Goal: Check status: Check status

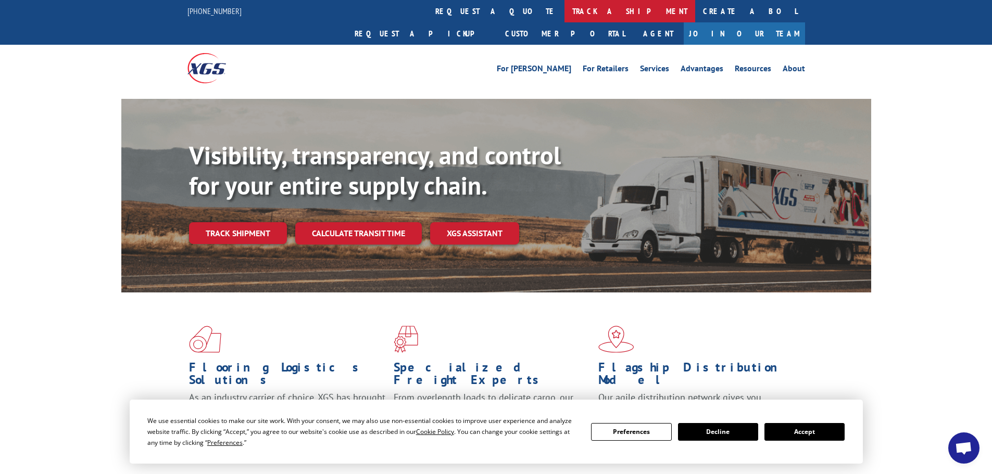
click at [564, 11] on link "track a shipment" at bounding box center [629, 11] width 131 height 22
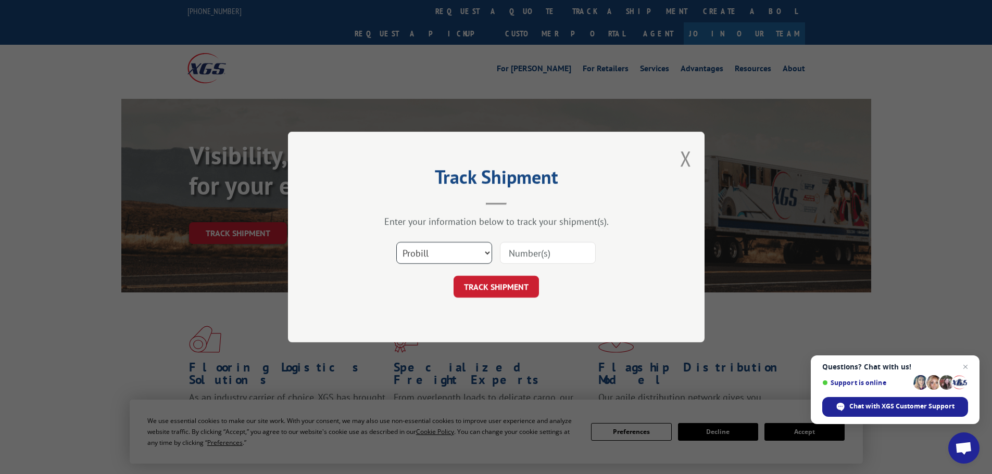
click at [438, 254] on select "Select category... Probill BOL PO" at bounding box center [444, 253] width 96 height 22
select select "bol"
click at [396, 242] on select "Select category... Probill BOL PO" at bounding box center [444, 253] width 96 height 22
click at [526, 258] on input at bounding box center [548, 253] width 96 height 22
paste input "480332"
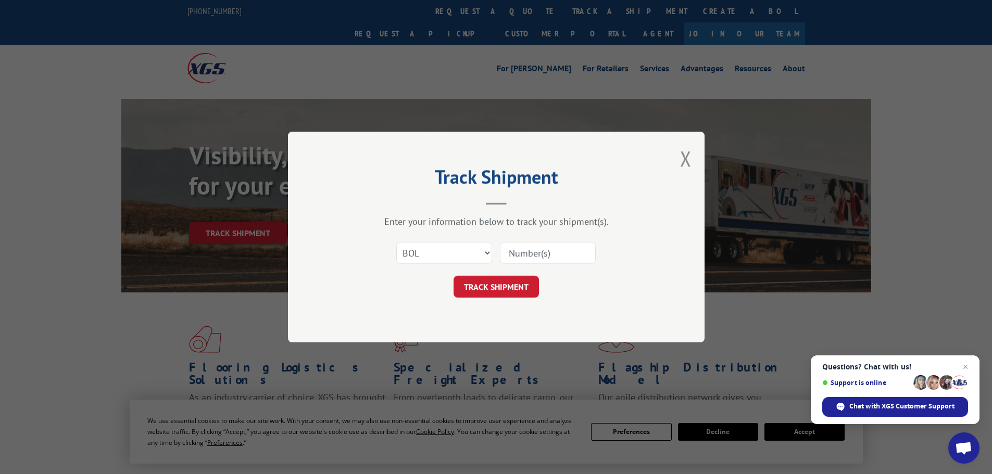
type input "480332"
click button "TRACK SHIPMENT" at bounding box center [495, 287] width 85 height 22
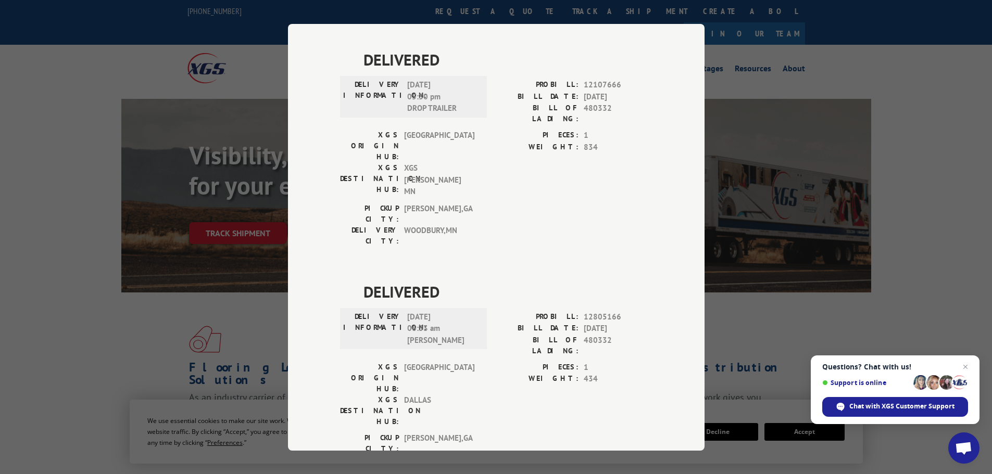
scroll to position [989, 0]
